Goal: Information Seeking & Learning: Check status

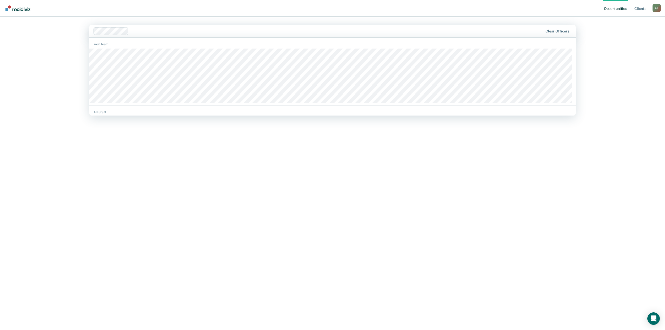
click at [327, 13] on nav "Opportunities Client s [PERSON_NAME] A L Profile How it works Log Out" at bounding box center [332, 8] width 665 height 17
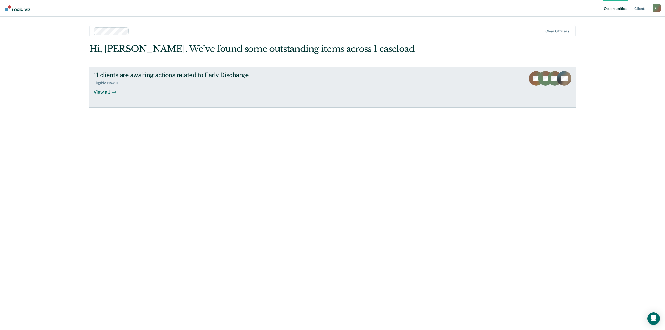
click at [104, 93] on div "View all" at bounding box center [108, 90] width 29 height 10
